Goal: Information Seeking & Learning: Learn about a topic

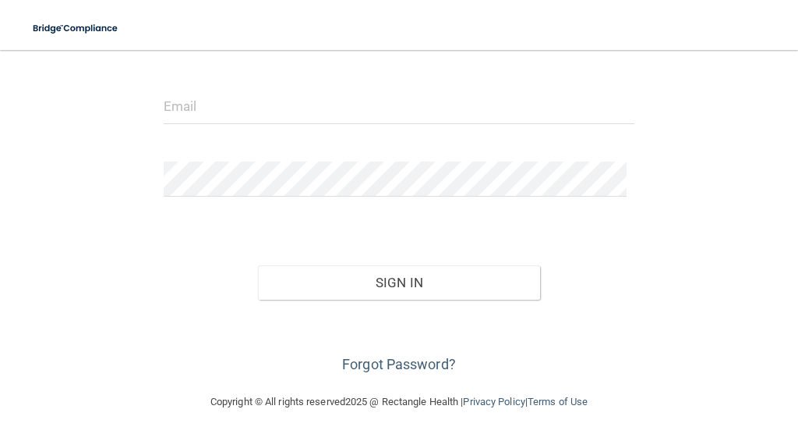
scroll to position [168, 0]
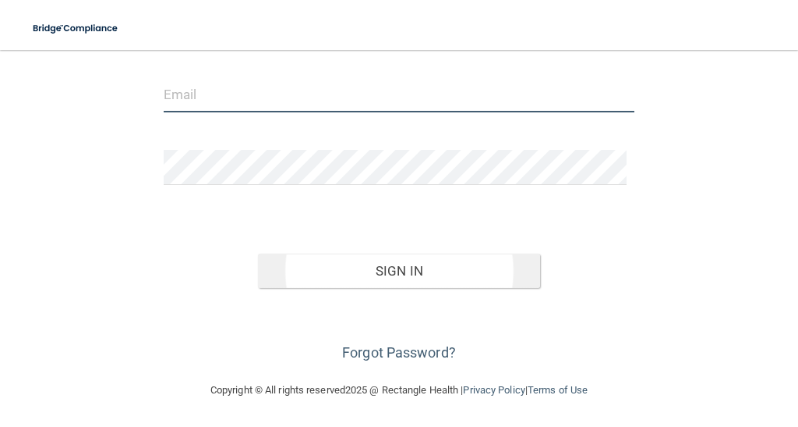
type input "[EMAIL_ADDRESS][DOMAIN_NAME]"
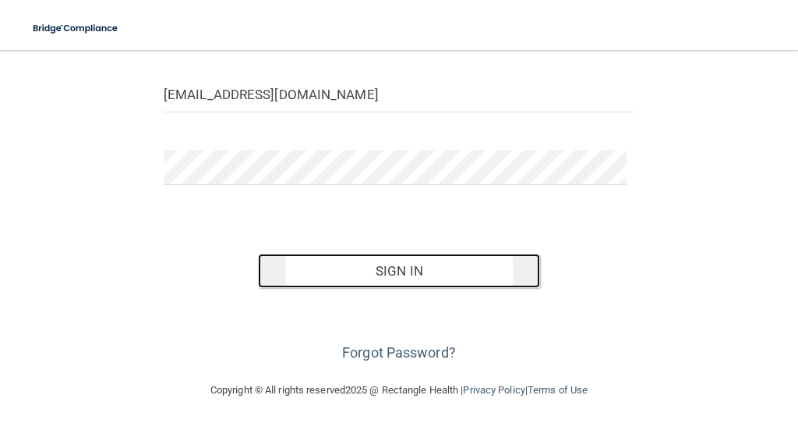
click at [394, 274] on button "Sign In" at bounding box center [399, 270] width 283 height 34
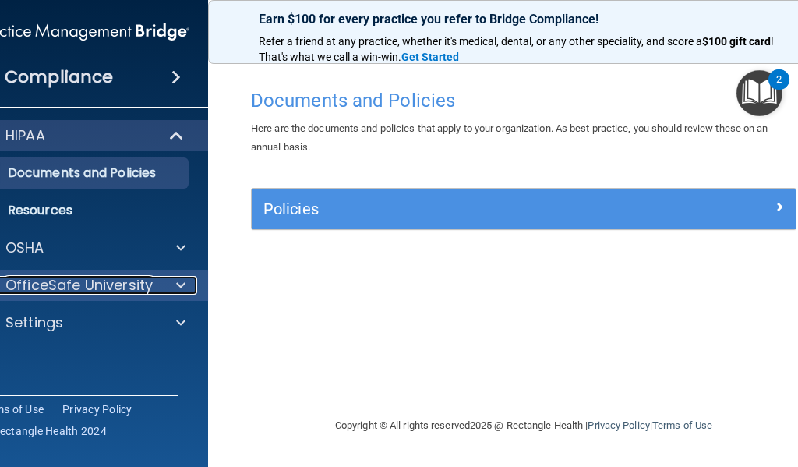
click at [182, 280] on span at bounding box center [180, 285] width 9 height 19
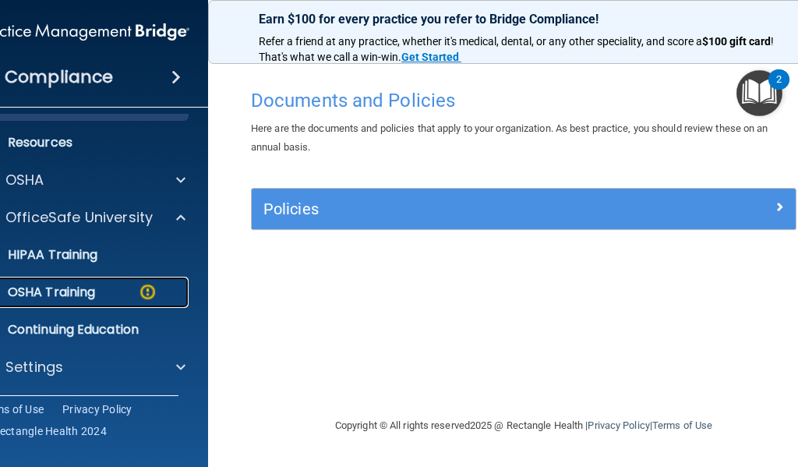
click at [117, 285] on div "OSHA Training" at bounding box center [75, 293] width 213 height 16
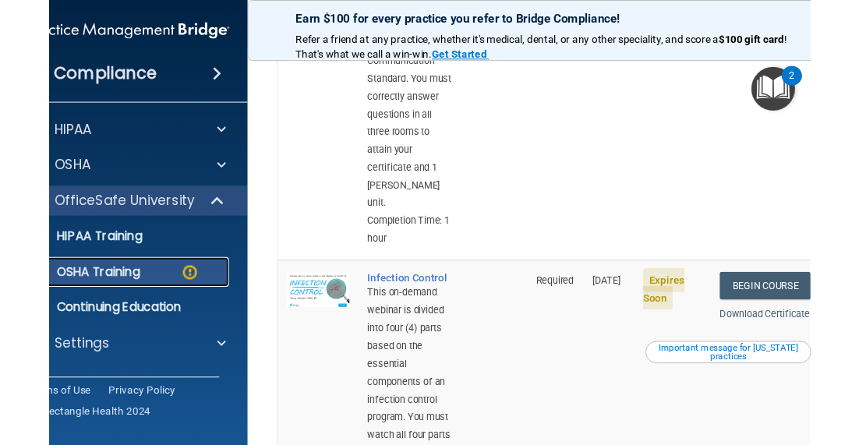
scroll to position [780, 0]
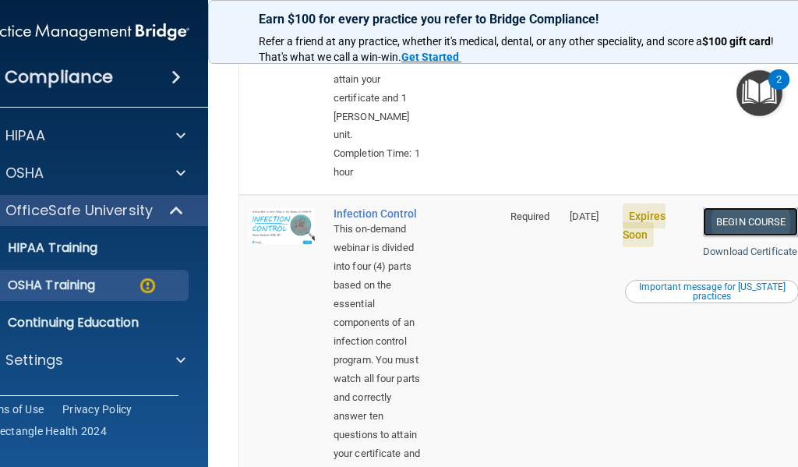
click at [723, 236] on link "Begin Course" at bounding box center [750, 221] width 95 height 29
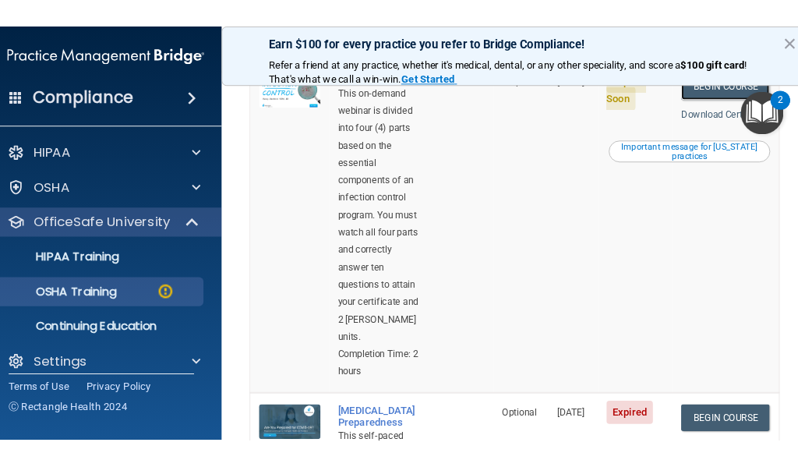
scroll to position [886, 0]
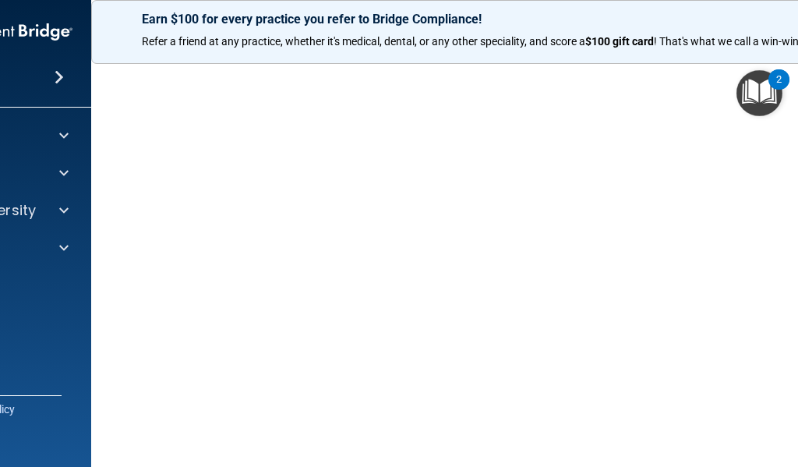
scroll to position [156, 0]
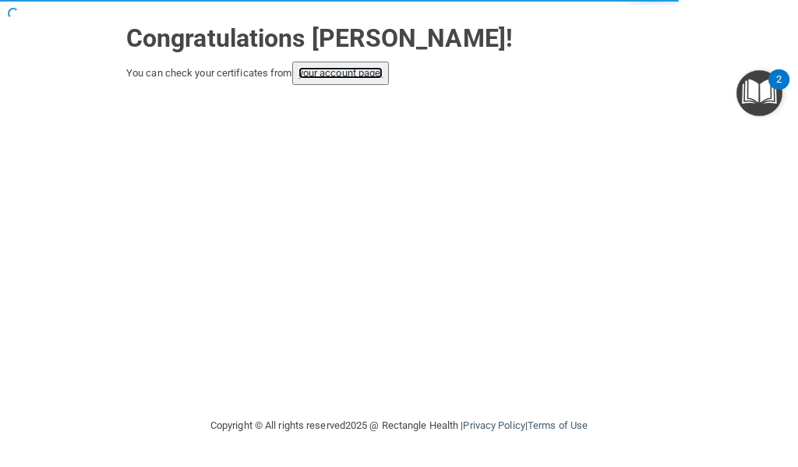
click at [356, 73] on link "your account page!" at bounding box center [341, 73] width 85 height 12
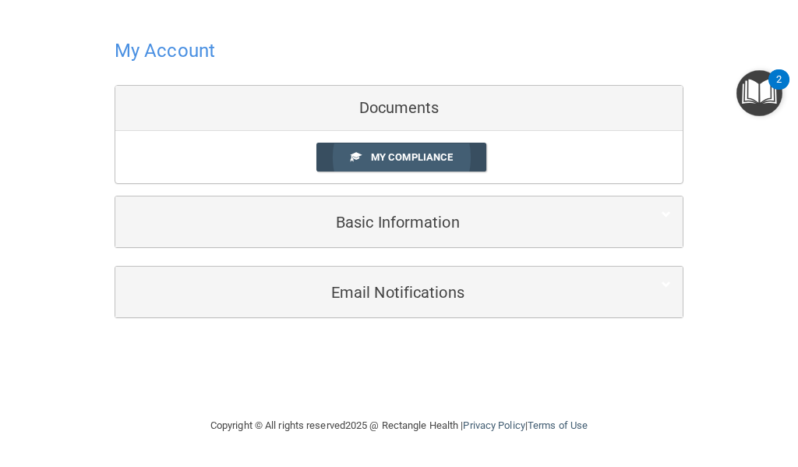
click at [377, 158] on span "My Compliance" at bounding box center [412, 157] width 82 height 12
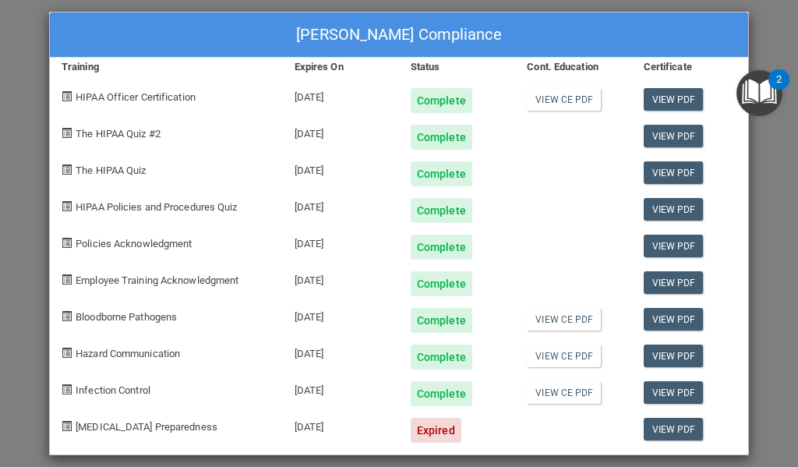
scroll to position [25, 0]
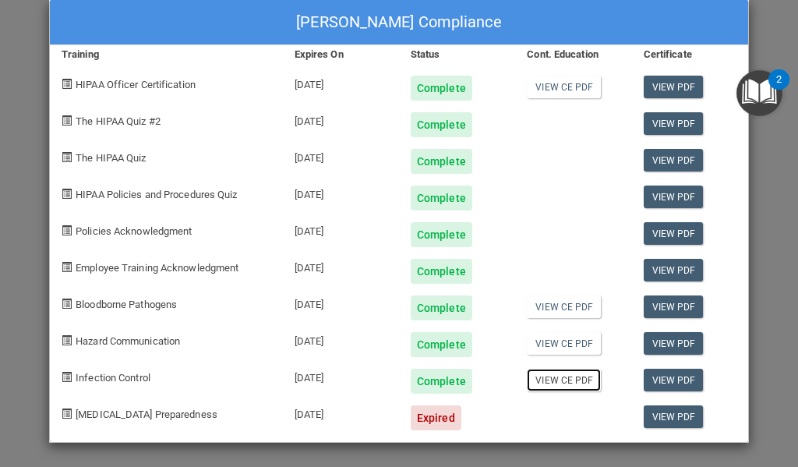
click at [546, 379] on link "View CE PDF" at bounding box center [564, 380] width 74 height 23
click at [545, 83] on link "View CE PDF" at bounding box center [564, 87] width 74 height 23
click at [543, 311] on link "View CE PDF" at bounding box center [564, 307] width 74 height 23
click at [547, 349] on link "View CE PDF" at bounding box center [564, 343] width 74 height 23
